Goal: Transaction & Acquisition: Subscribe to service/newsletter

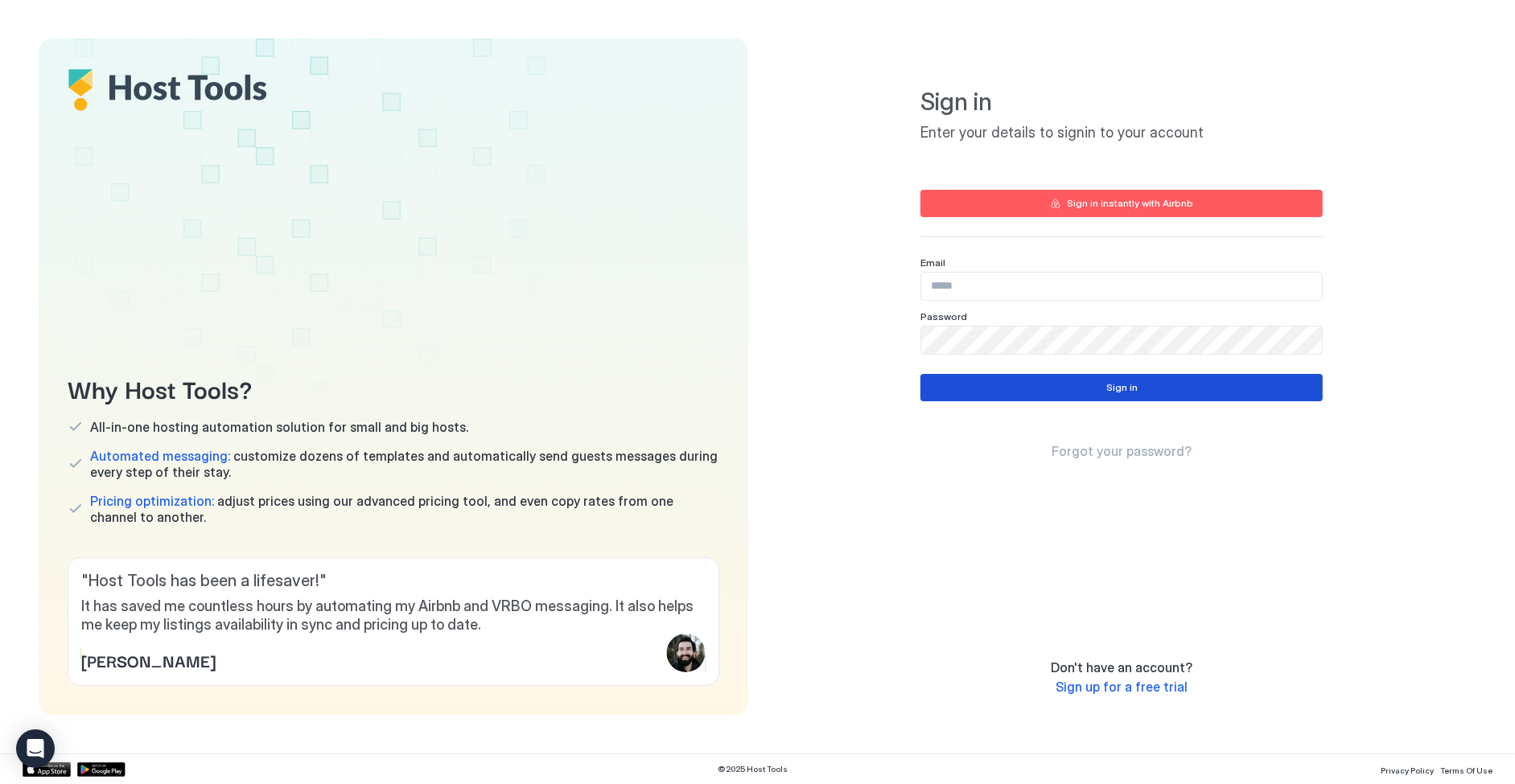
type input "**********"
click at [1067, 385] on button "Sign in" at bounding box center [1121, 387] width 402 height 27
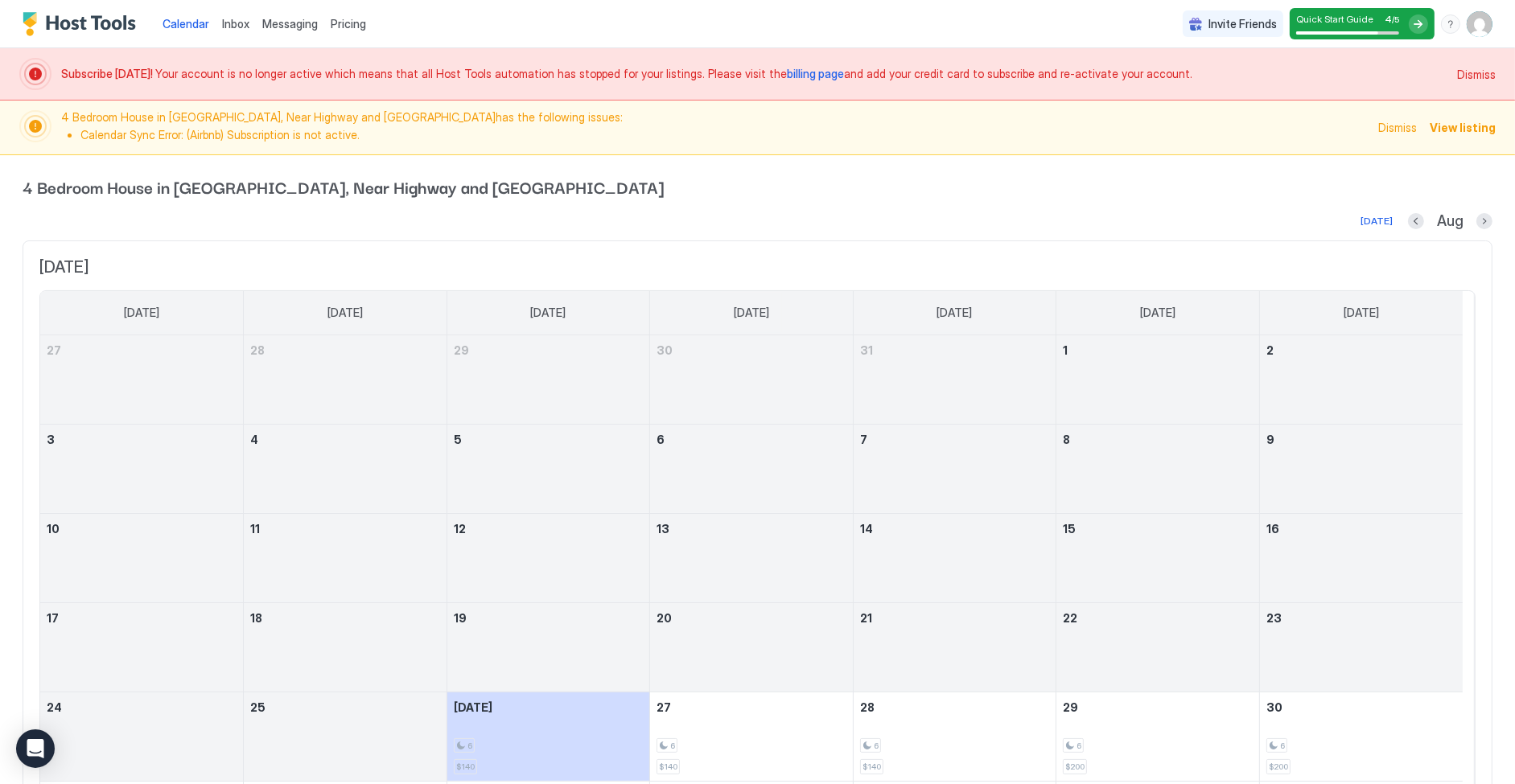
click at [786, 75] on span "billing page" at bounding box center [814, 73] width 57 height 13
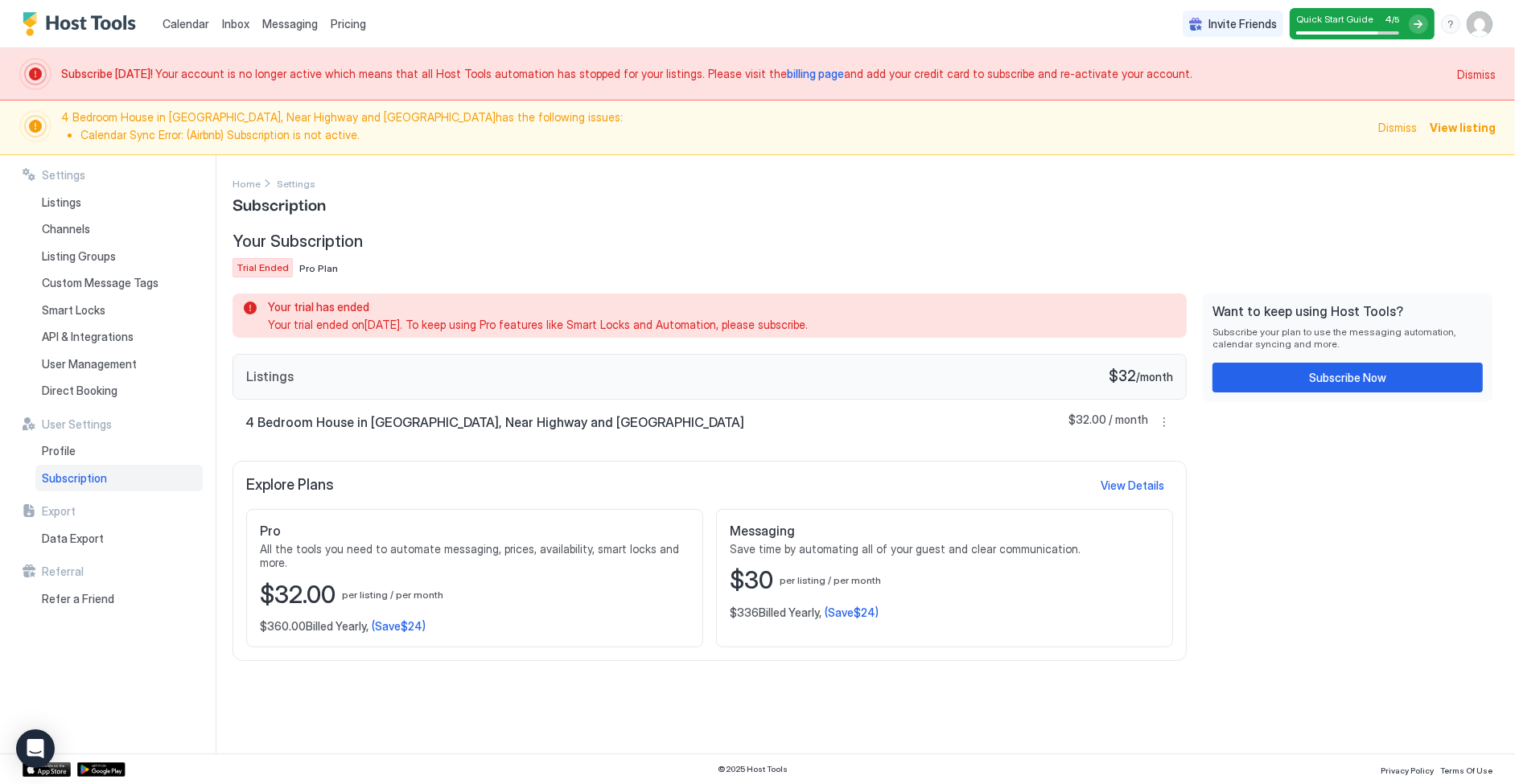
click at [501, 596] on div "Pro All the tools you need to automate messaging, prices, availability, smart l…" at bounding box center [474, 578] width 457 height 138
click at [1289, 371] on button "Subscribe Now" at bounding box center [1347, 377] width 270 height 30
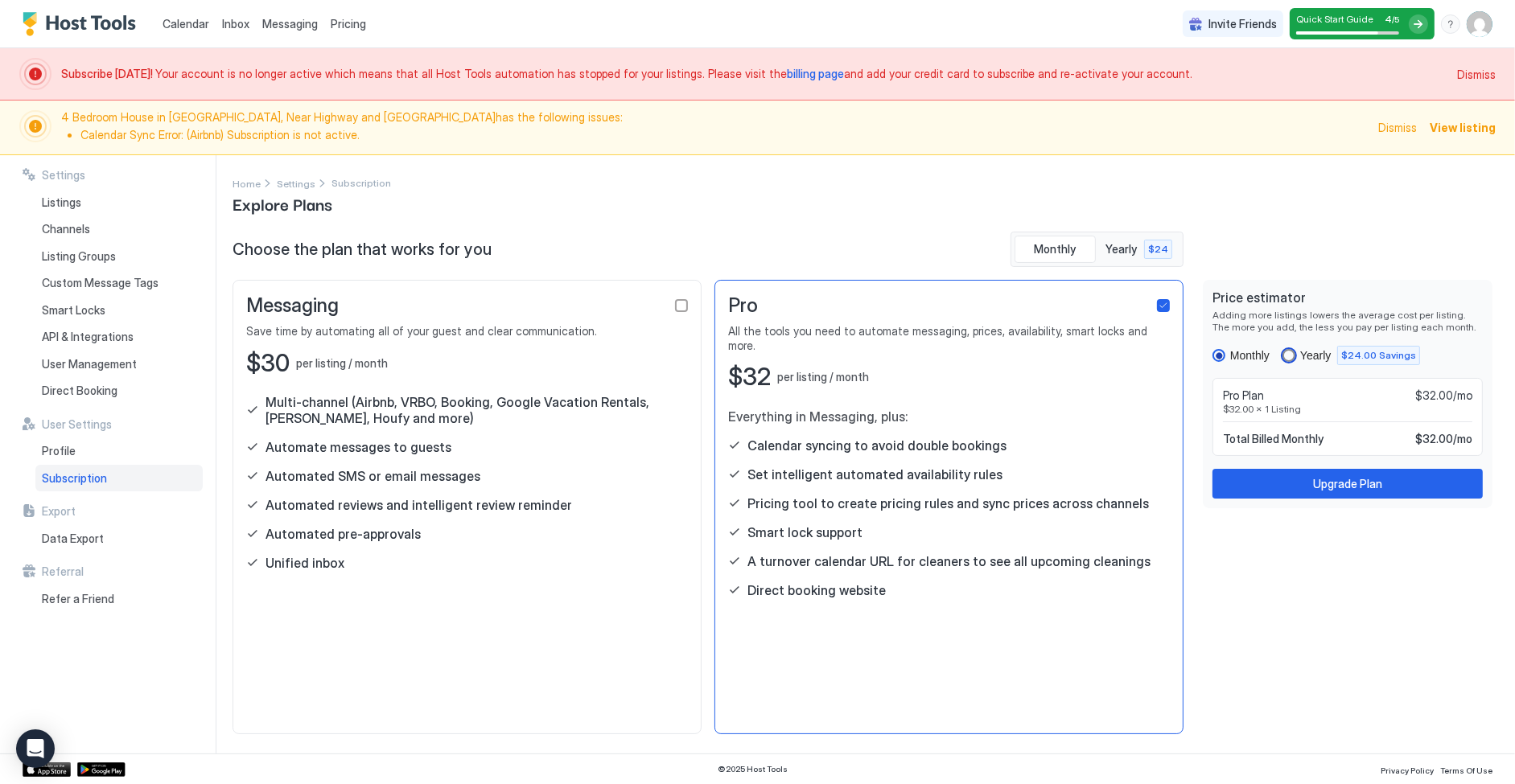
click at [1289, 354] on div "yearly" at bounding box center [1288, 355] width 12 height 12
click at [1211, 356] on div "Price estimator Adding more listings lowers the average cost per listing. The m…" at bounding box center [1347, 394] width 289 height 229
click at [1213, 349] on div "Monthly" at bounding box center [1240, 355] width 57 height 12
